Goal: Check status: Check status

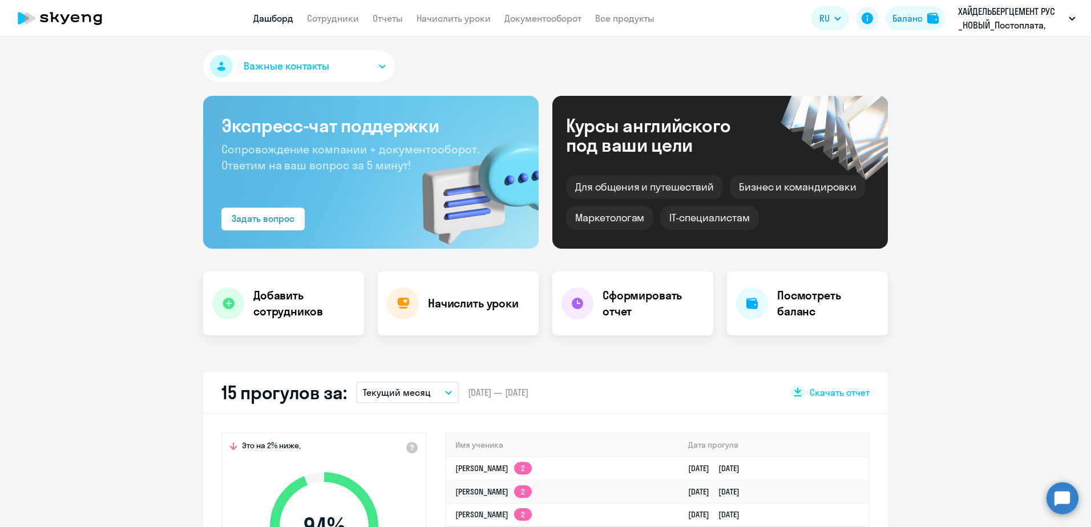
select select "30"
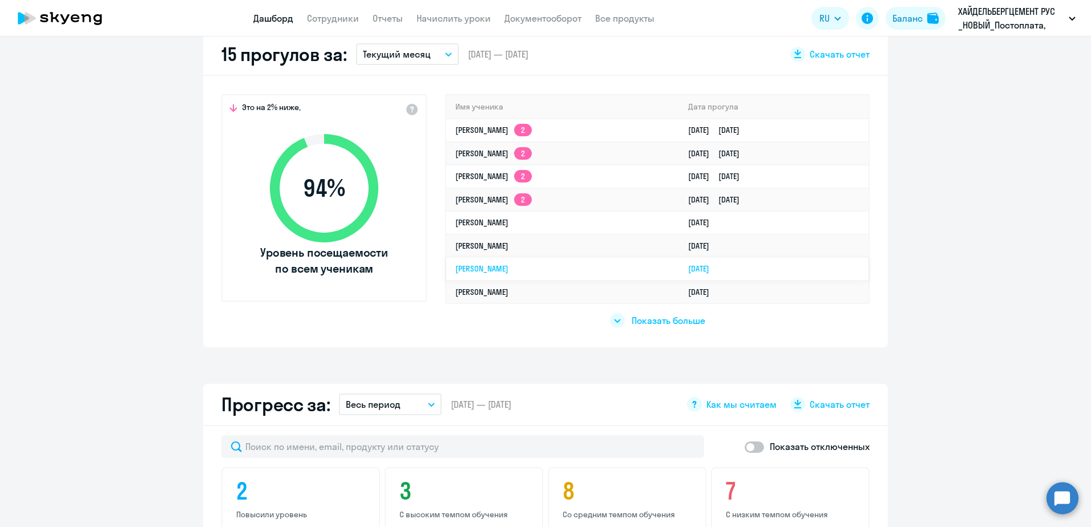
scroll to position [342, 0]
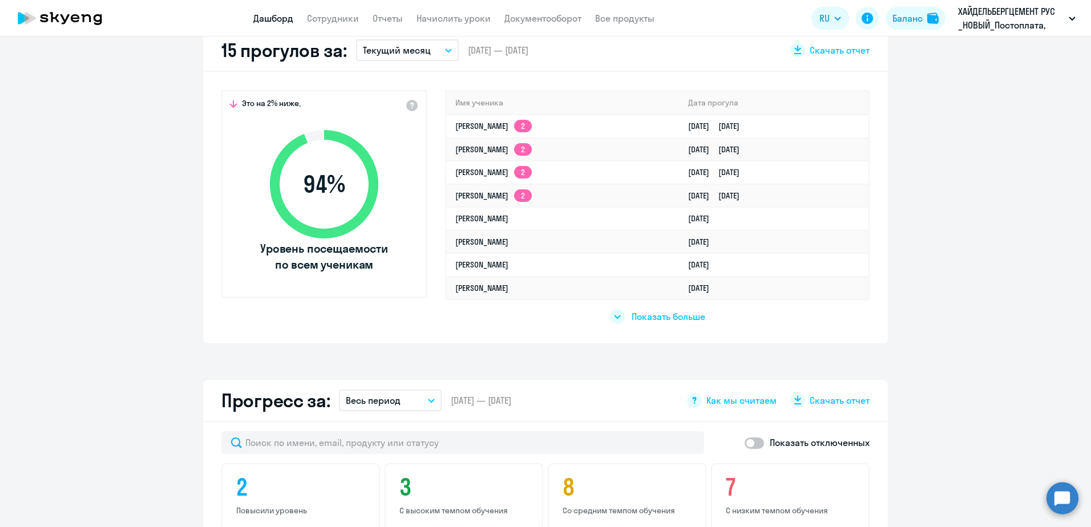
click at [669, 319] on span "Показать больше" at bounding box center [669, 316] width 74 height 13
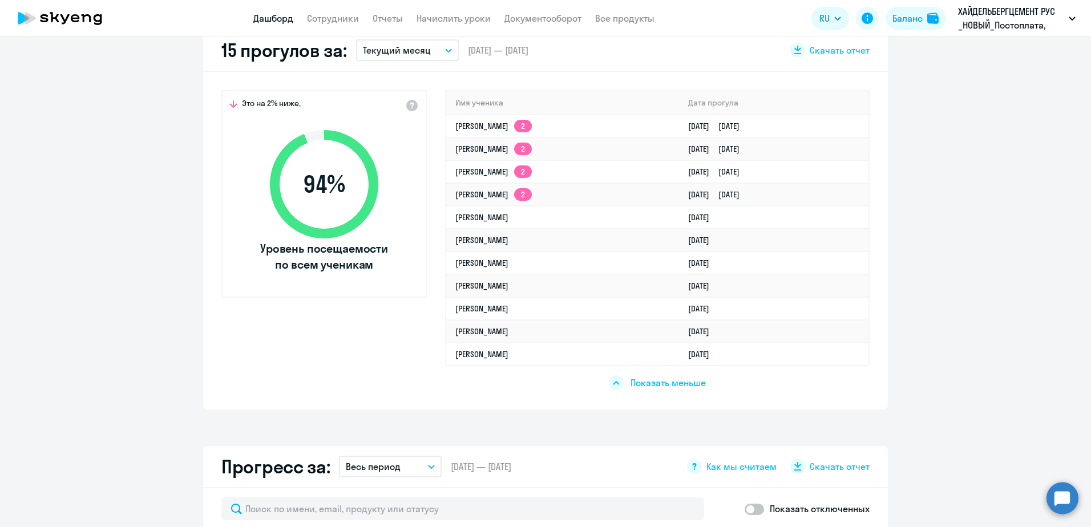
scroll to position [0, 0]
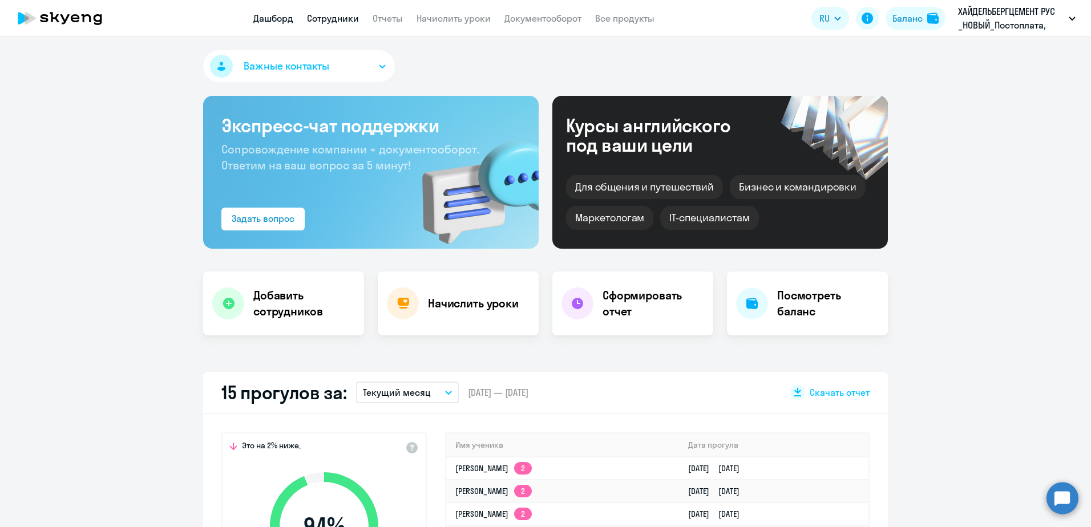
click at [343, 21] on link "Сотрудники" at bounding box center [333, 18] width 52 height 11
select select "30"
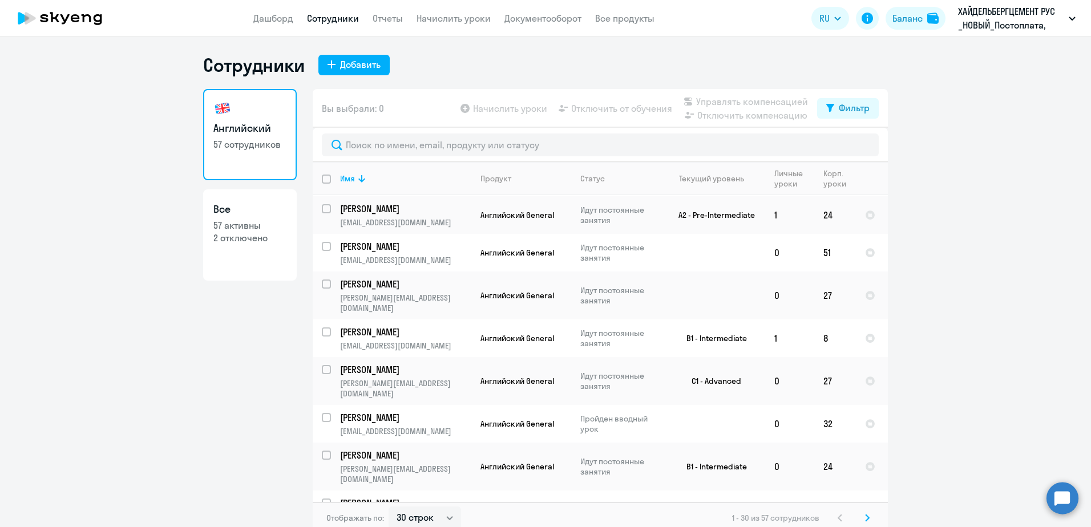
scroll to position [823, 0]
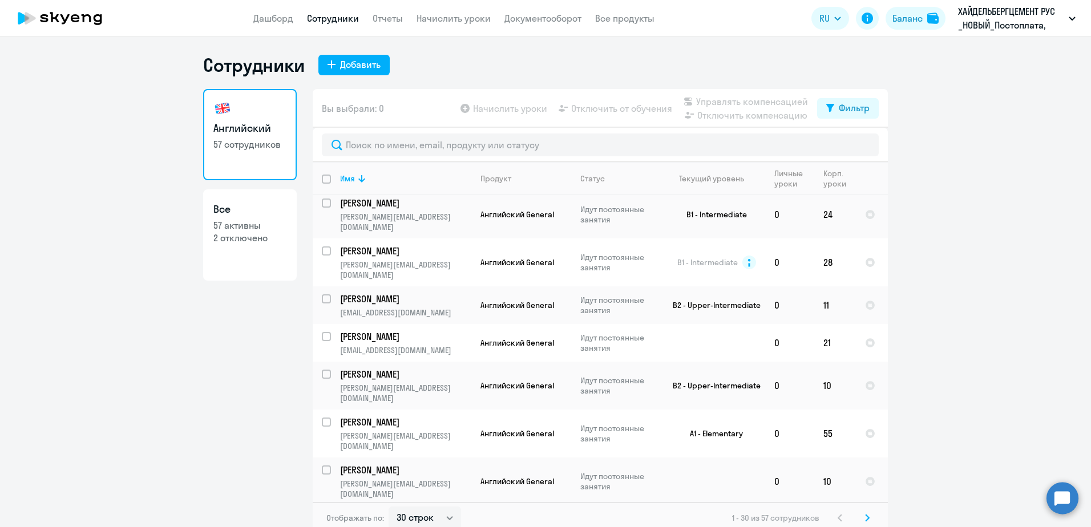
click at [865, 515] on icon at bounding box center [866, 518] width 3 height 6
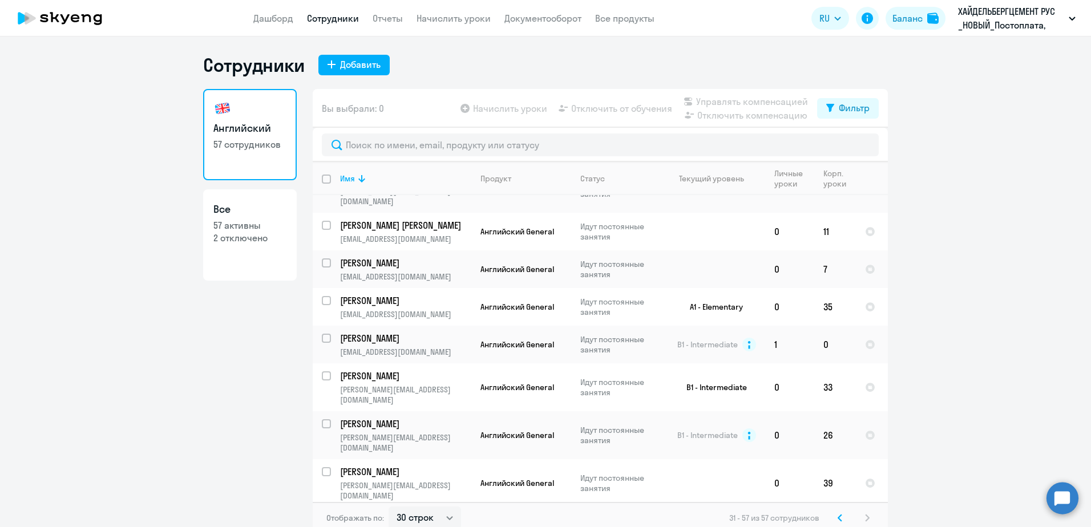
scroll to position [342, 0]
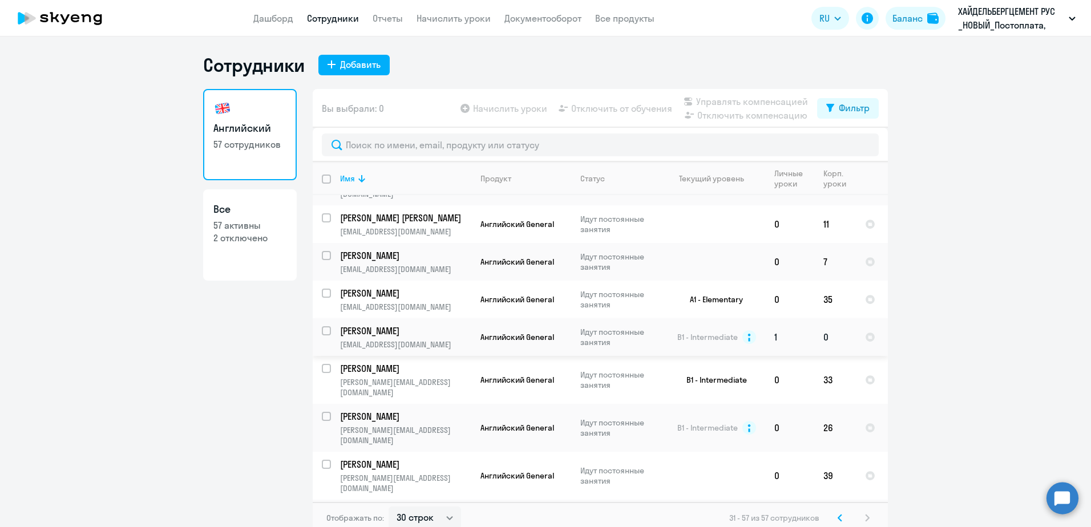
click at [471, 318] on td "Английский General" at bounding box center [521, 337] width 100 height 38
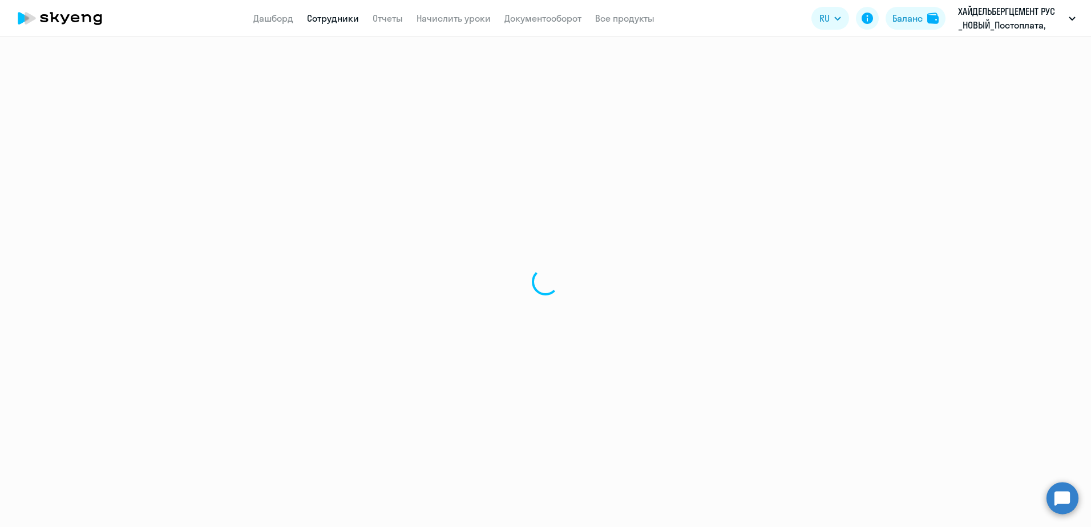
select select "english"
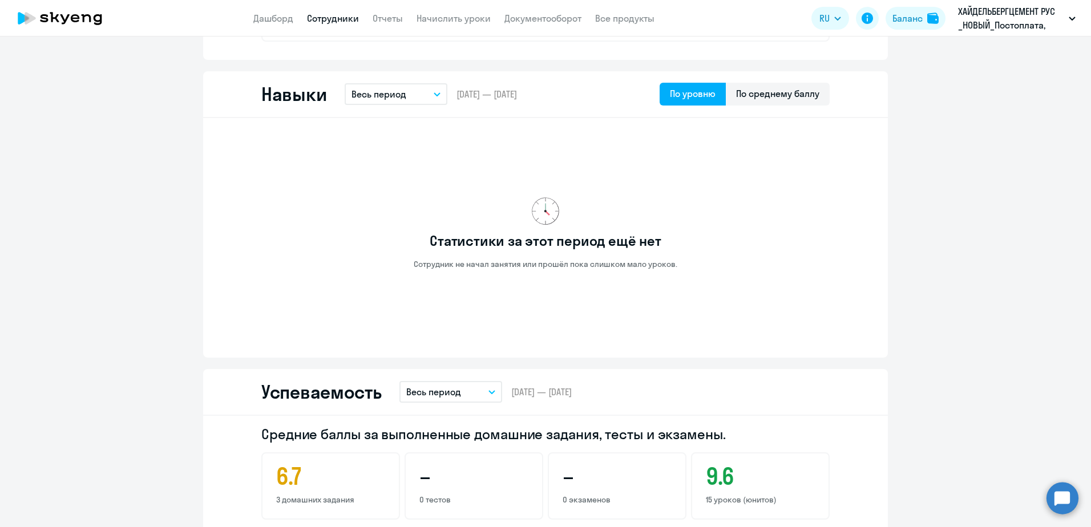
scroll to position [571, 0]
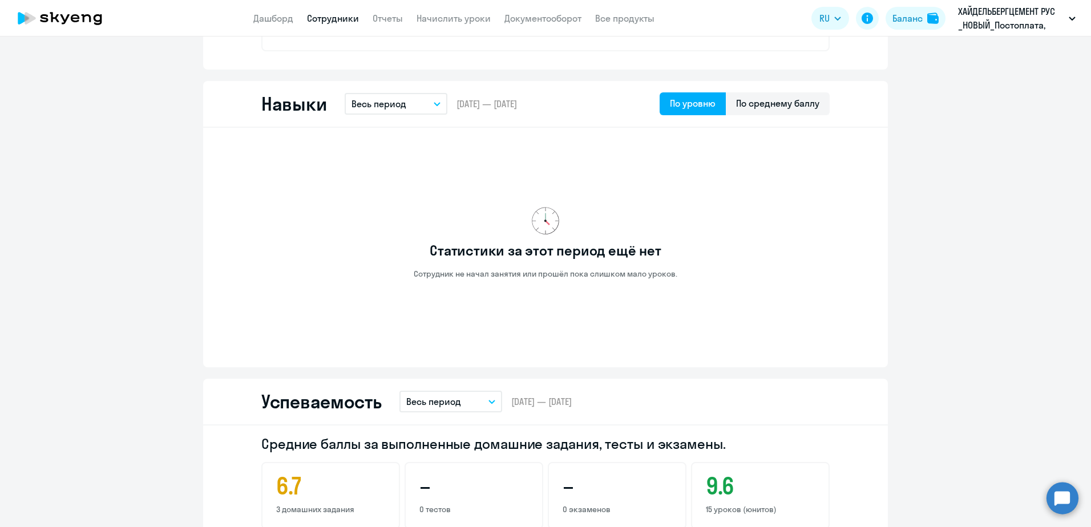
click at [389, 100] on p "Весь период" at bounding box center [378, 104] width 55 height 14
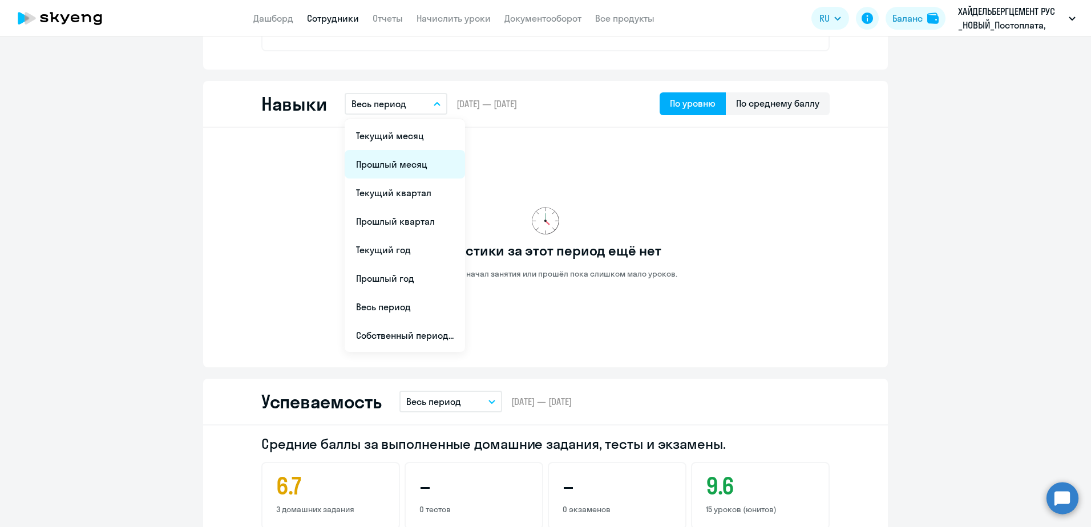
click at [401, 156] on li "Прошлый месяц" at bounding box center [405, 164] width 120 height 29
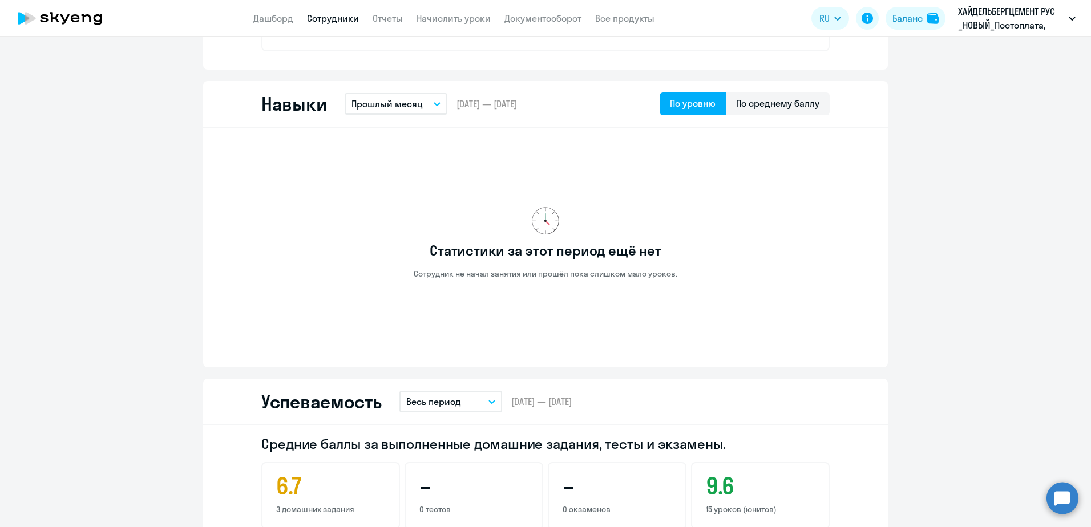
click at [423, 108] on button "Прошлый месяц" at bounding box center [396, 104] width 103 height 22
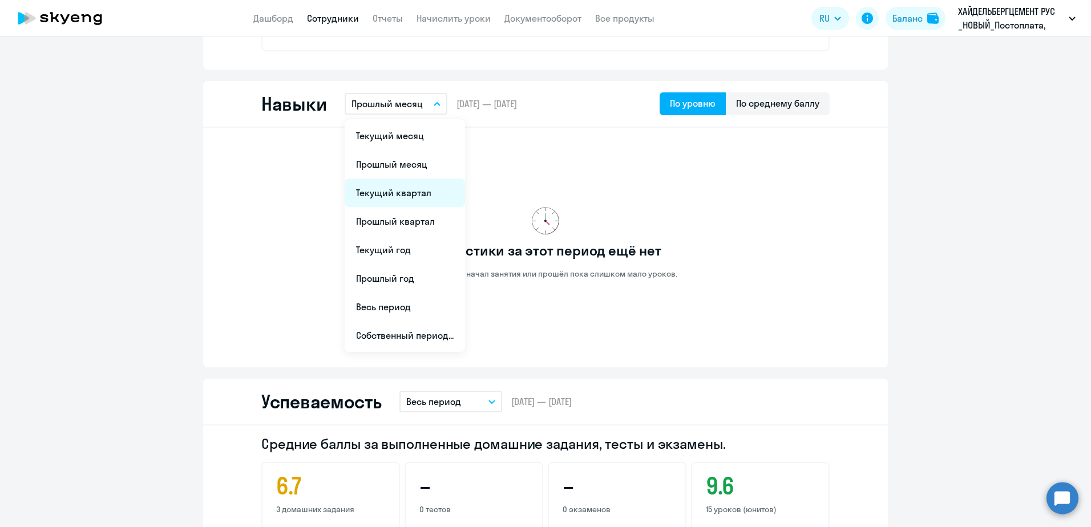
click at [406, 188] on li "Текущий квартал" at bounding box center [405, 193] width 120 height 29
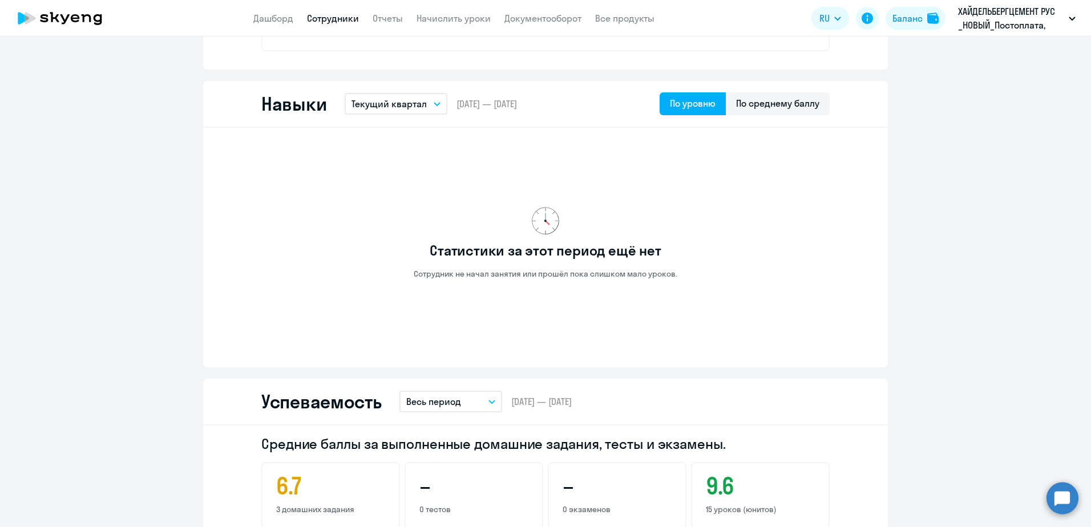
click at [411, 111] on button "Текущий квартал" at bounding box center [396, 104] width 103 height 22
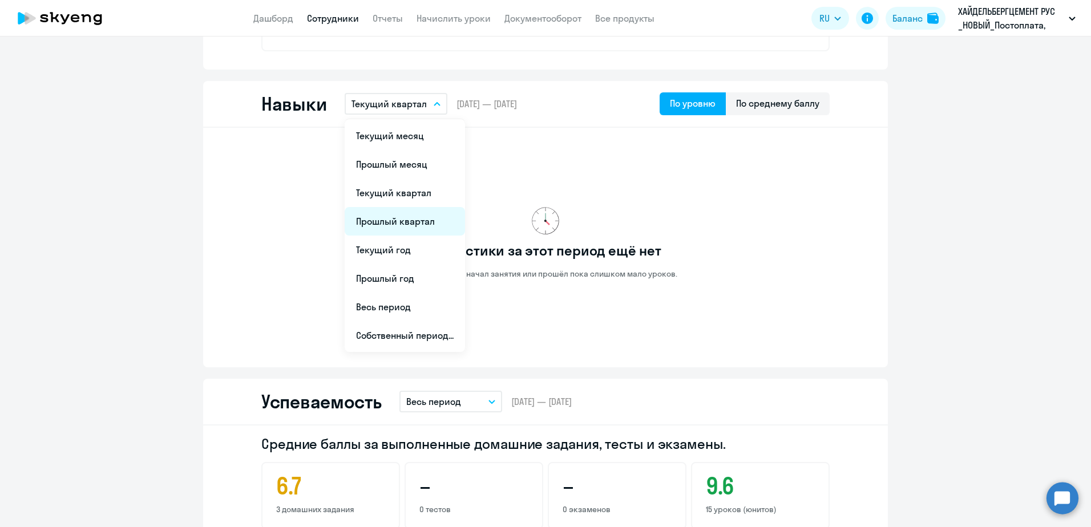
click at [401, 227] on li "Прошлый квартал" at bounding box center [405, 221] width 120 height 29
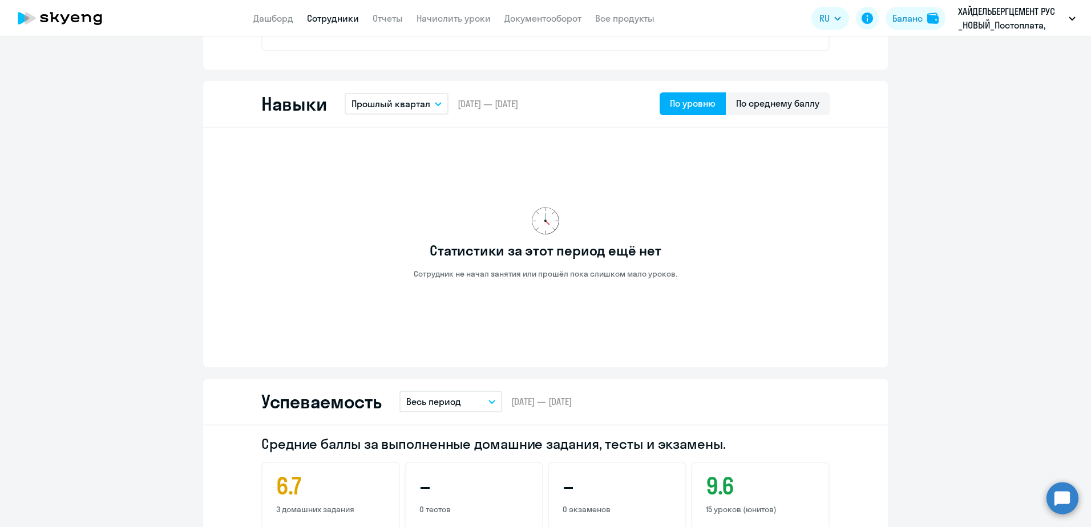
click at [401, 120] on div "Навыки Прошлый квартал Текущий месяц Прошлый месяц Текущий квартал [GEOGRAPHIC_…" at bounding box center [545, 104] width 685 height 47
click at [404, 110] on p "Прошлый квартал" at bounding box center [390, 104] width 79 height 14
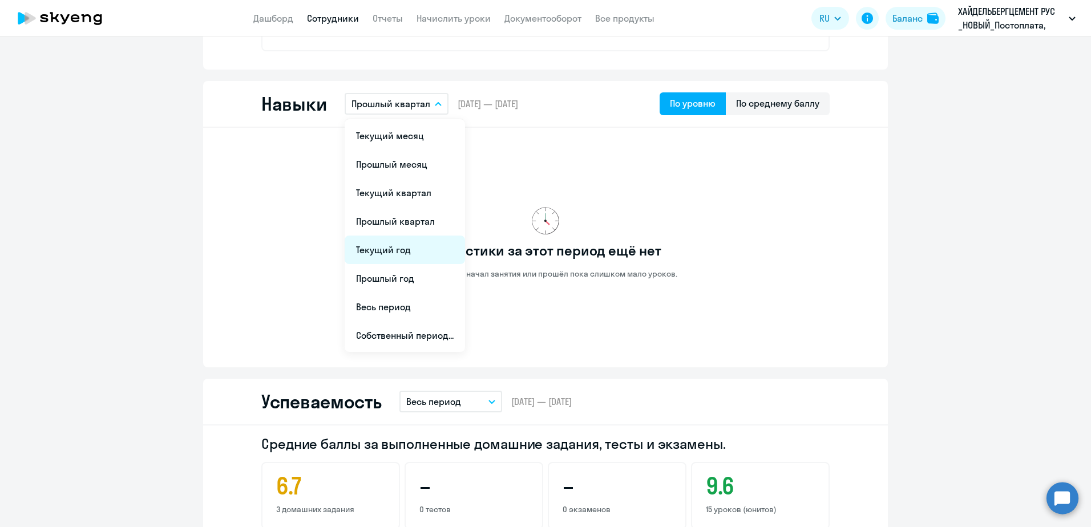
click at [395, 252] on li "Текущий год" at bounding box center [405, 250] width 120 height 29
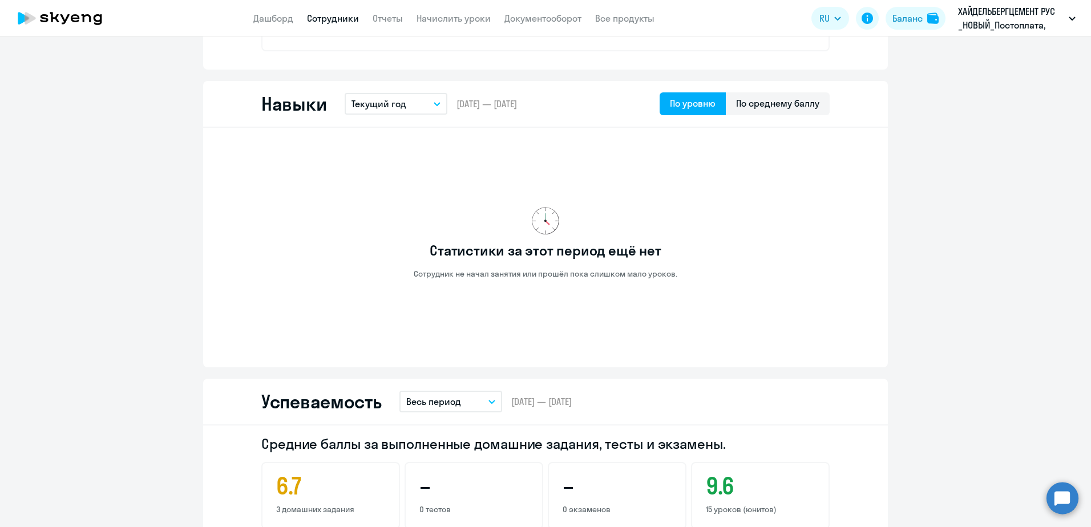
click at [390, 116] on div "Навыки Текущий год Текущий месяц Прошлый месяц Текущий квартал [GEOGRAPHIC_DATA…" at bounding box center [545, 104] width 685 height 47
click at [382, 99] on p "Текущий год" at bounding box center [378, 104] width 55 height 14
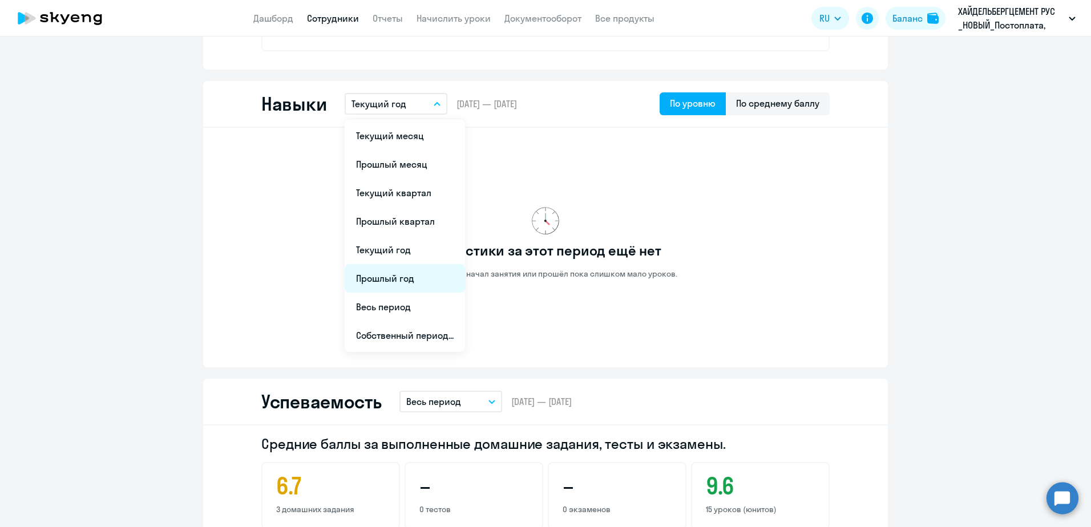
click at [386, 288] on li "Прошлый год" at bounding box center [405, 278] width 120 height 29
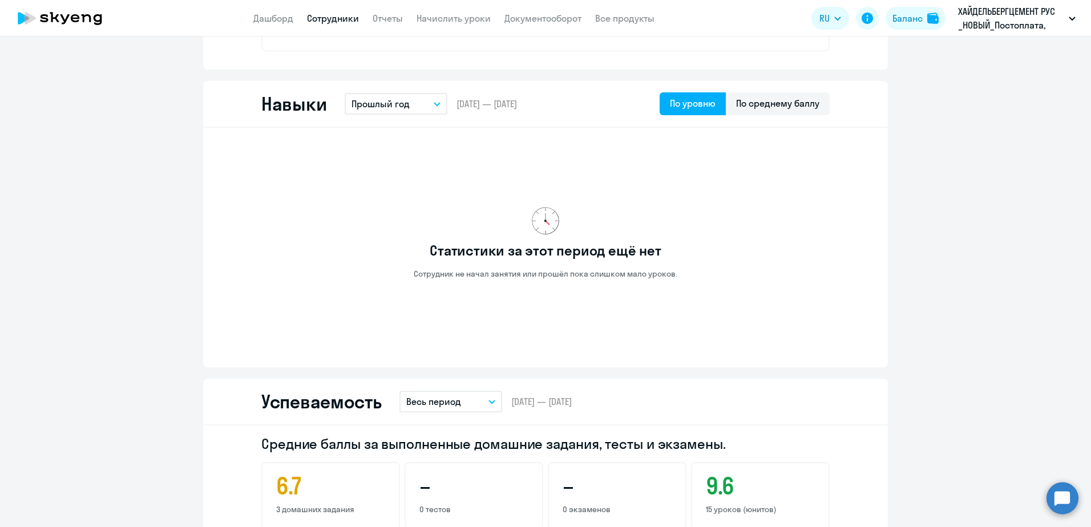
click at [392, 103] on p "Прошлый год" at bounding box center [380, 104] width 58 height 14
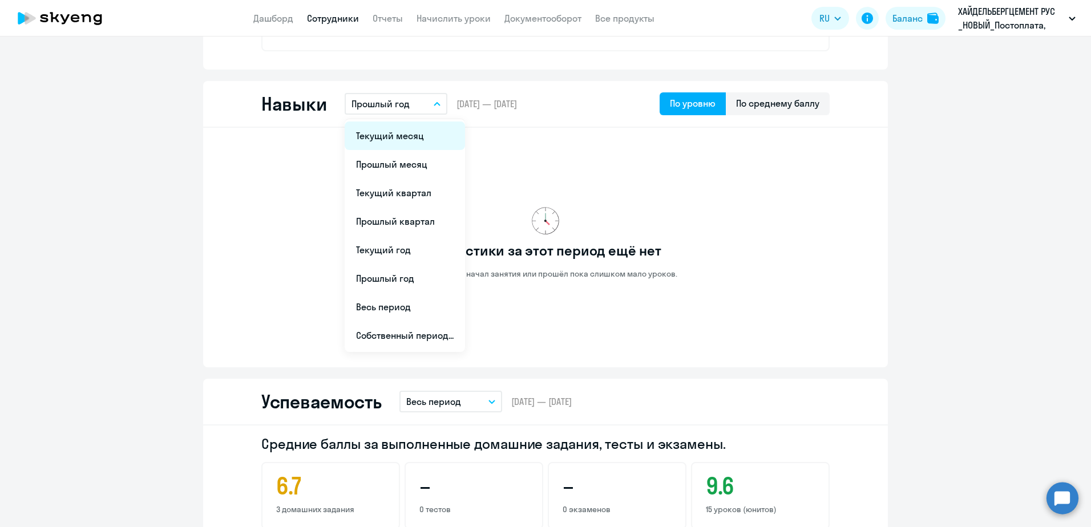
click at [390, 138] on li "Текущий месяц" at bounding box center [405, 136] width 120 height 29
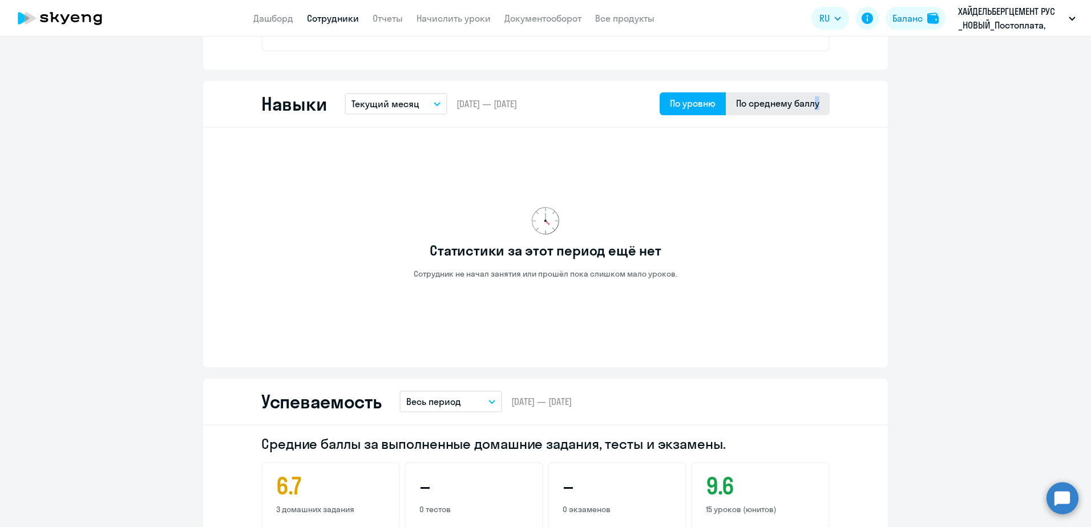
drag, startPoint x: 826, startPoint y: 107, endPoint x: 811, endPoint y: 106, distance: 14.9
click at [811, 106] on div "Навыки Текущий месяц Текущий месяц Прошлый месяц Текущий квартал [GEOGRAPHIC_DA…" at bounding box center [545, 104] width 685 height 47
drag, startPoint x: 811, startPoint y: 106, endPoint x: 799, endPoint y: 106, distance: 11.4
click at [799, 106] on div "По среднему баллу" at bounding box center [777, 103] width 83 height 14
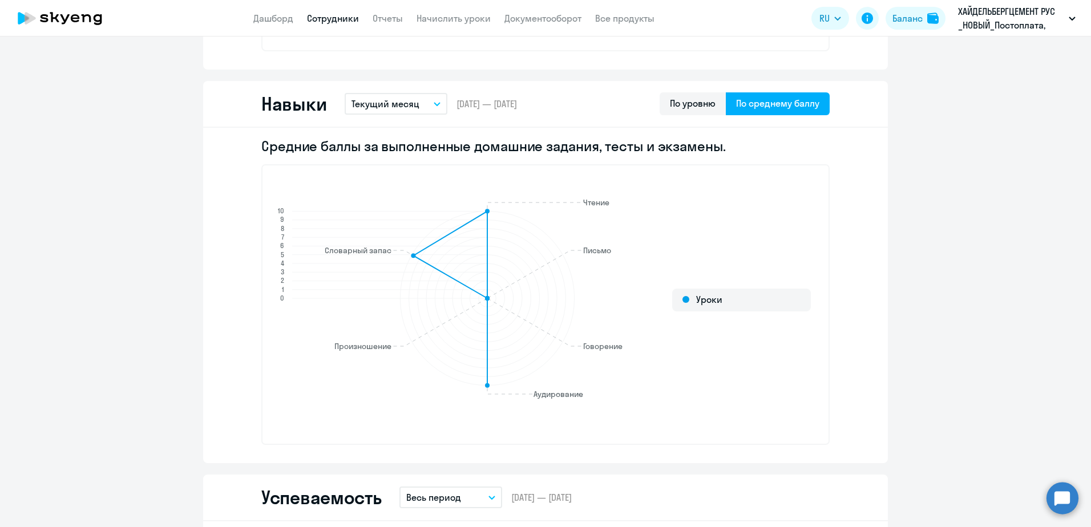
click at [397, 105] on p "Текущий месяц" at bounding box center [385, 104] width 68 height 14
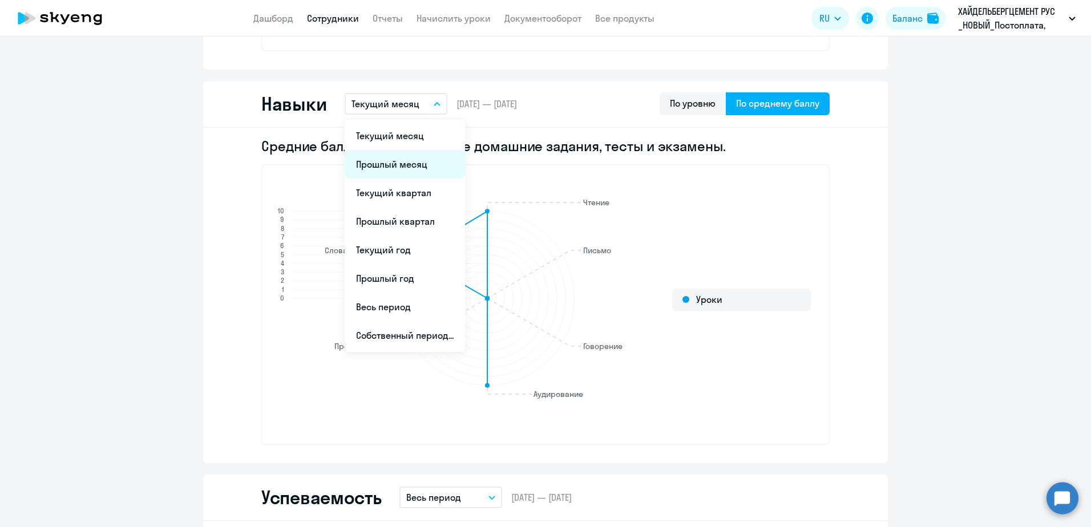
click at [394, 153] on li "Прошлый месяц" at bounding box center [405, 164] width 120 height 29
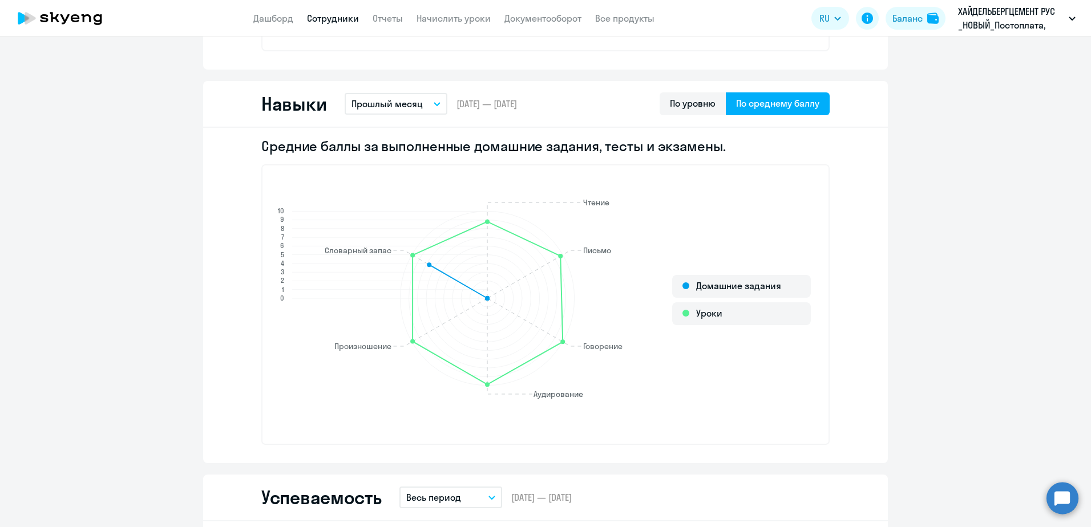
click at [558, 257] on circle at bounding box center [560, 256] width 5 height 5
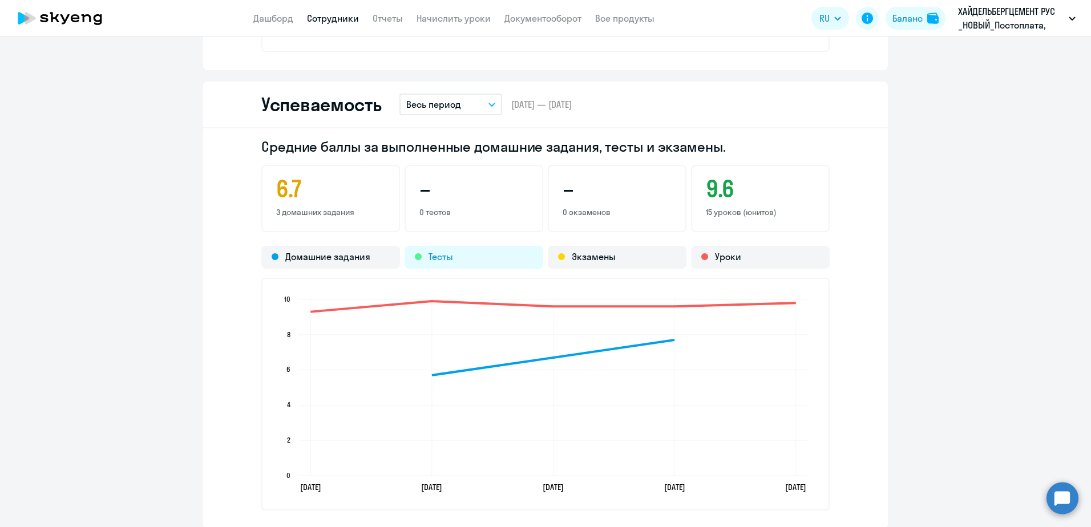
scroll to position [970, 0]
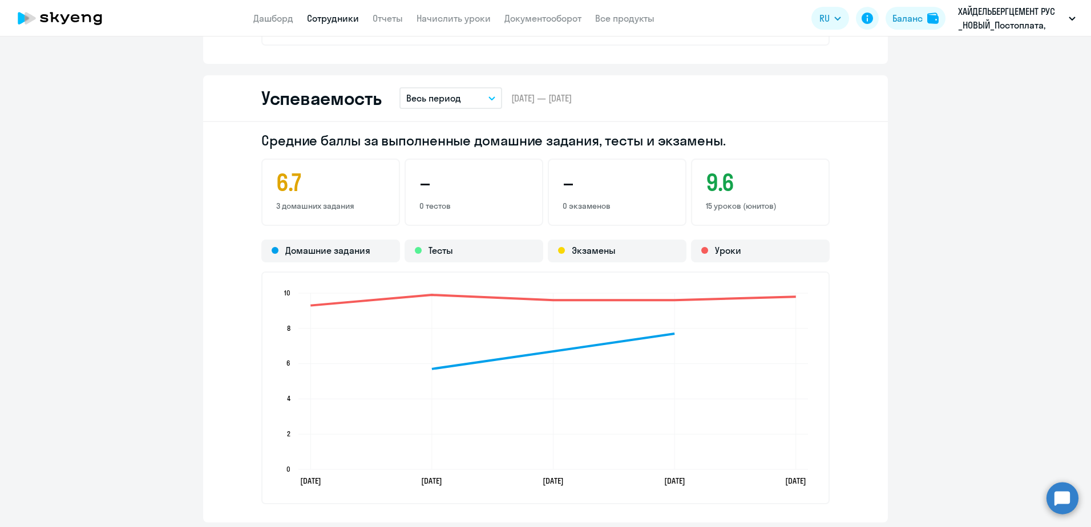
click at [438, 107] on button "Весь период" at bounding box center [450, 98] width 103 height 22
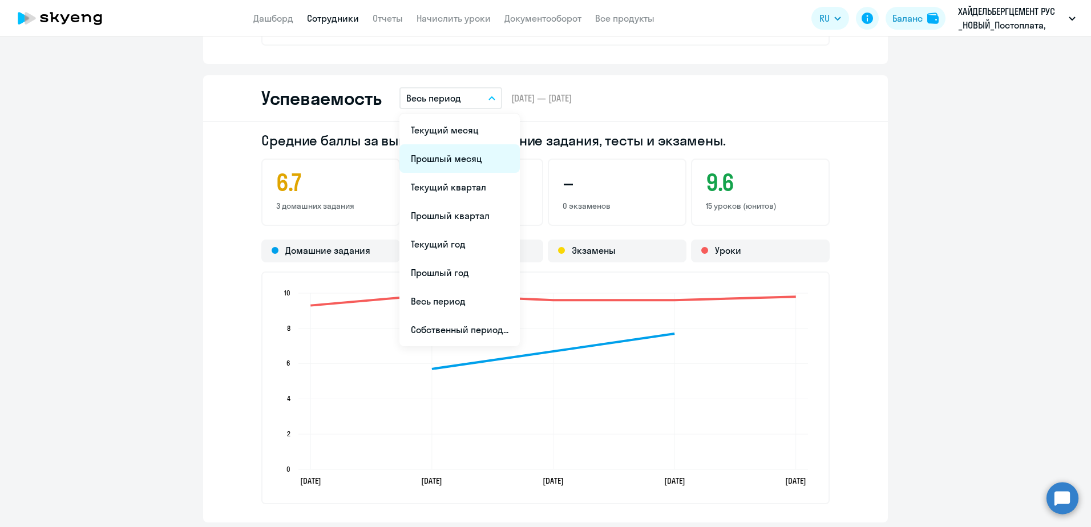
click at [433, 155] on li "Прошлый месяц" at bounding box center [459, 158] width 120 height 29
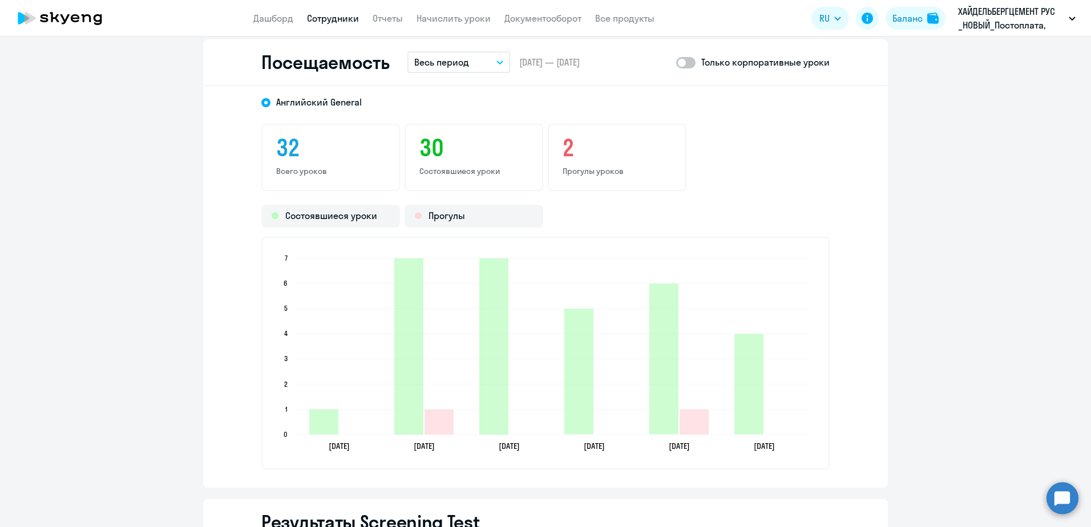
scroll to position [1464, 0]
